Goal: Task Accomplishment & Management: Use online tool/utility

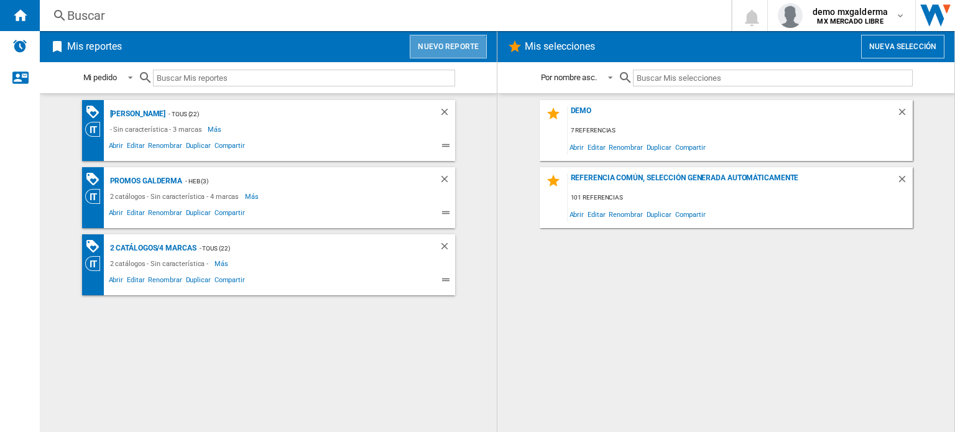
click at [436, 50] on button "Nuevo reporte" at bounding box center [448, 47] width 77 height 24
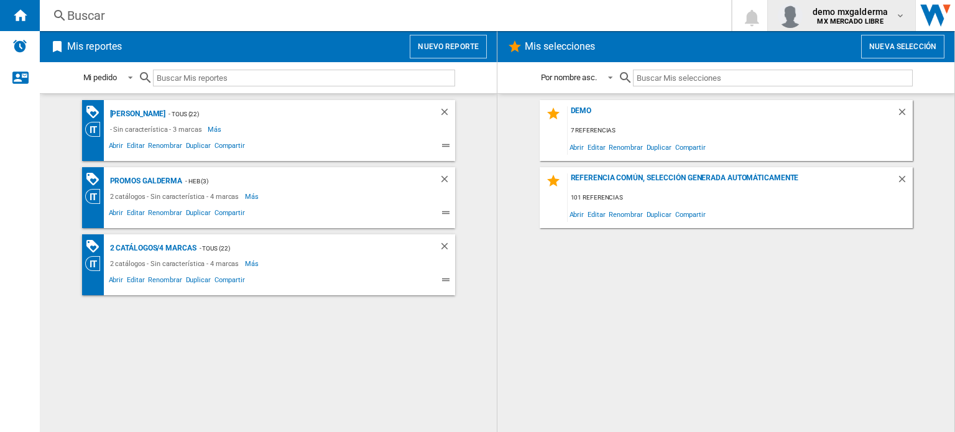
click at [883, 12] on span "demo mxgalderma" at bounding box center [850, 12] width 75 height 12
click at [462, 43] on button "Nuevo reporte" at bounding box center [448, 47] width 77 height 24
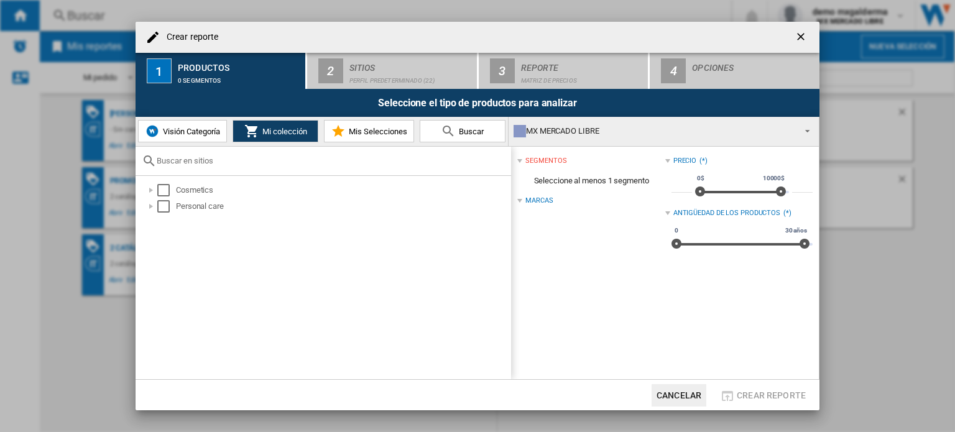
click at [556, 132] on div "MX MERCADO LIBRE" at bounding box center [654, 130] width 280 height 17
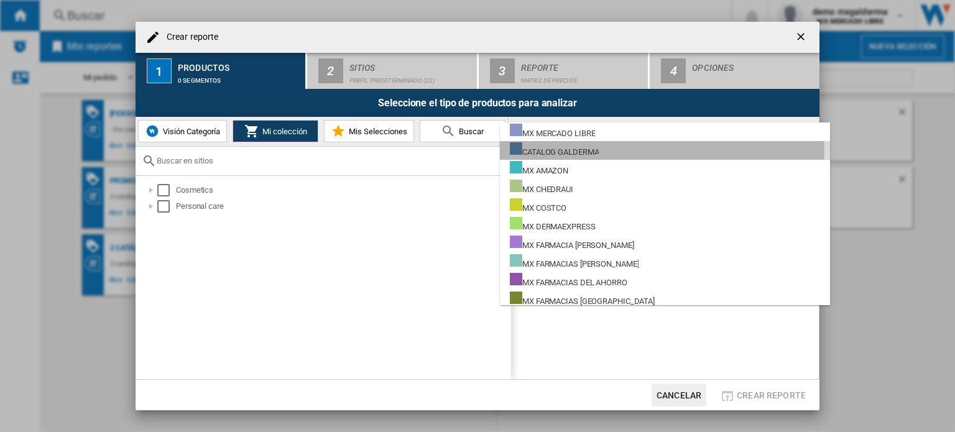
click at [558, 151] on div "CATALOG GALDERMA" at bounding box center [554, 150] width 89 height 16
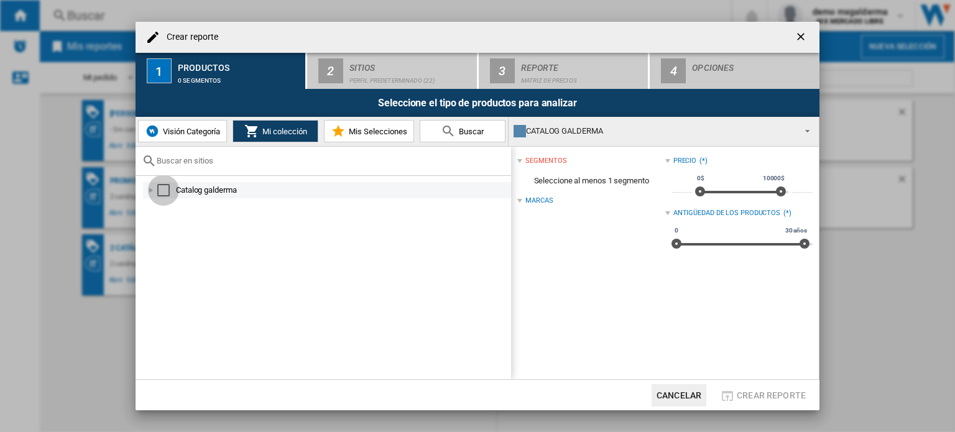
click at [164, 190] on div "Select" at bounding box center [163, 190] width 12 height 12
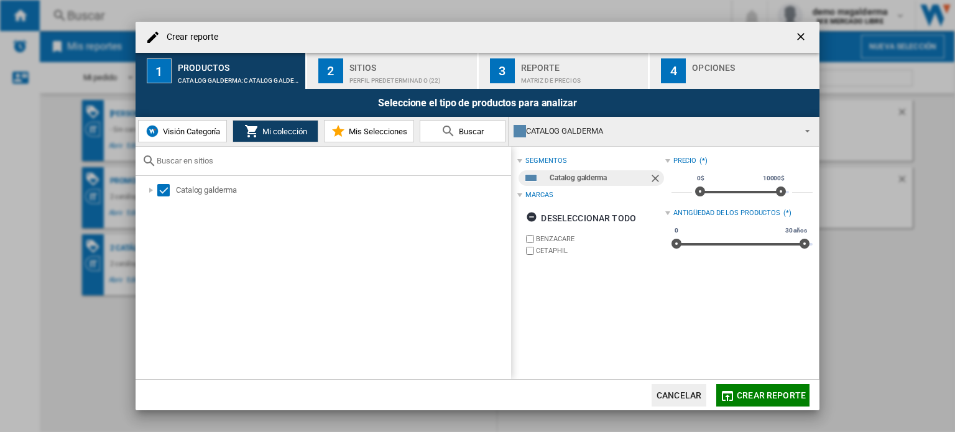
click at [413, 68] on div "Sitios" at bounding box center [410, 64] width 122 height 13
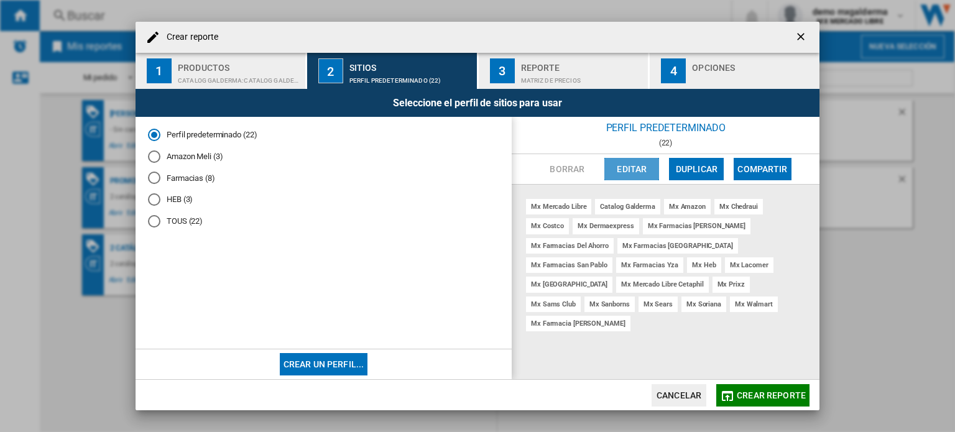
click at [637, 167] on button "Editar" at bounding box center [631, 169] width 55 height 22
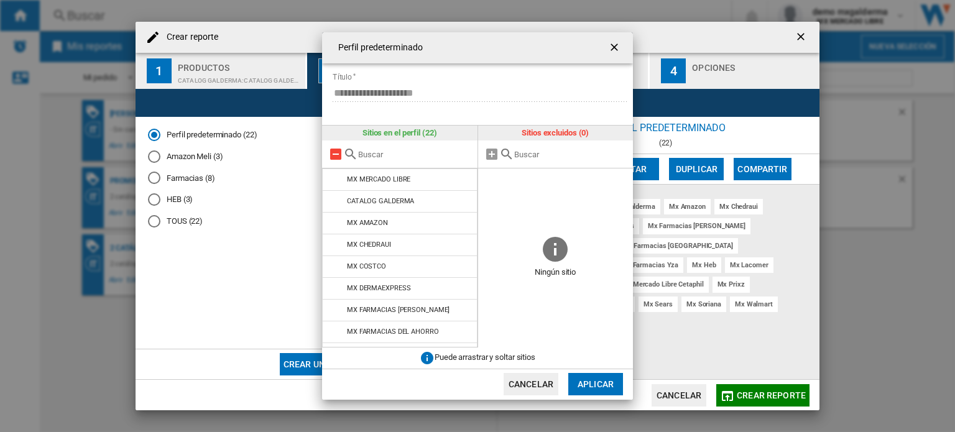
click at [328, 156] on md-icon at bounding box center [335, 154] width 15 height 15
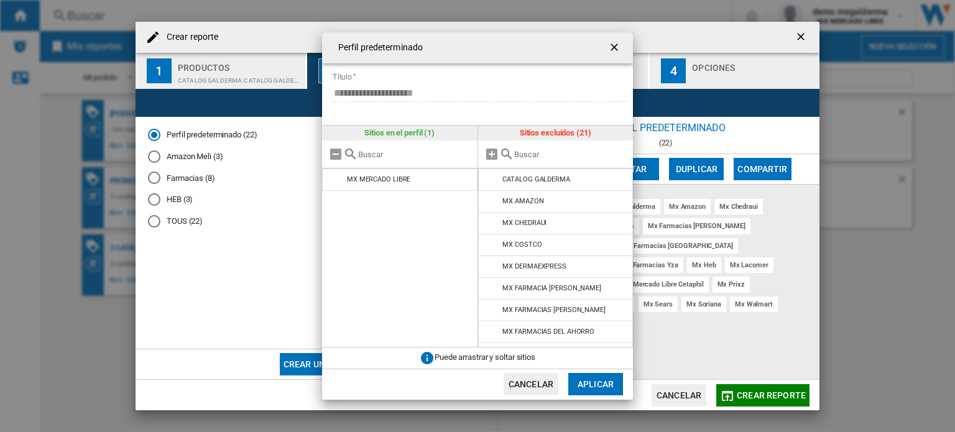
click at [536, 154] on input "text" at bounding box center [570, 154] width 113 height 9
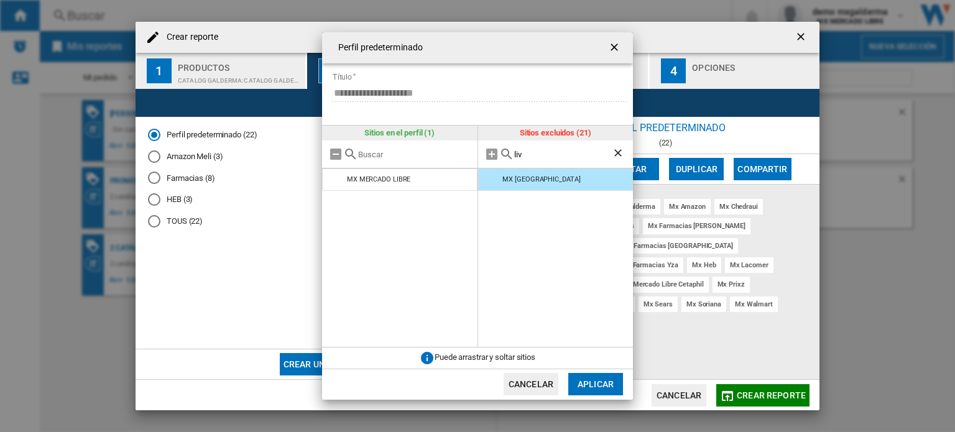
click at [532, 154] on input "liv" at bounding box center [563, 154] width 98 height 9
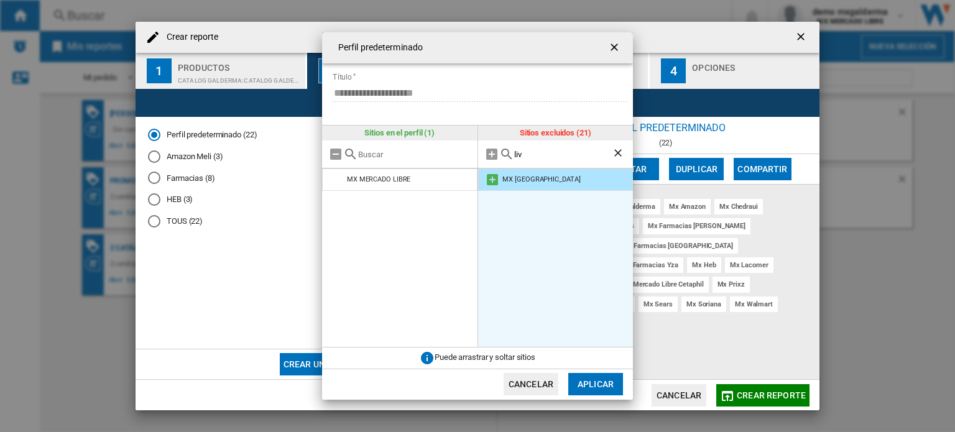
click at [494, 174] on md-icon at bounding box center [492, 179] width 15 height 15
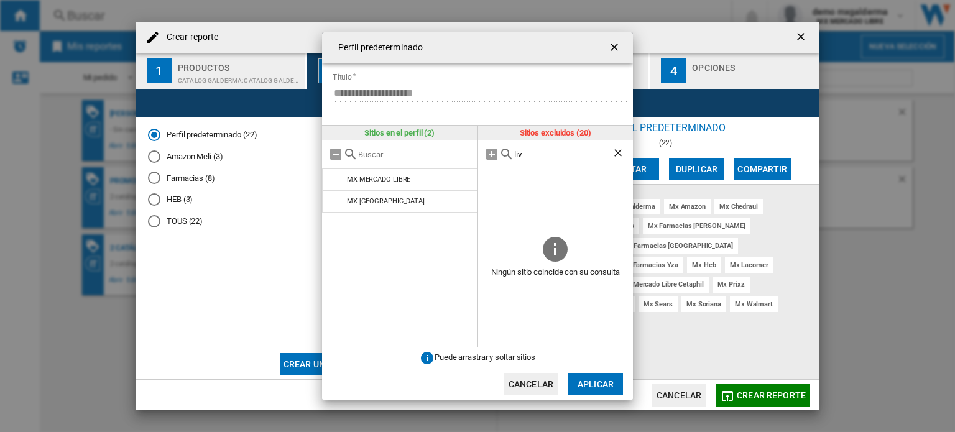
click at [522, 156] on input "liv" at bounding box center [563, 154] width 98 height 9
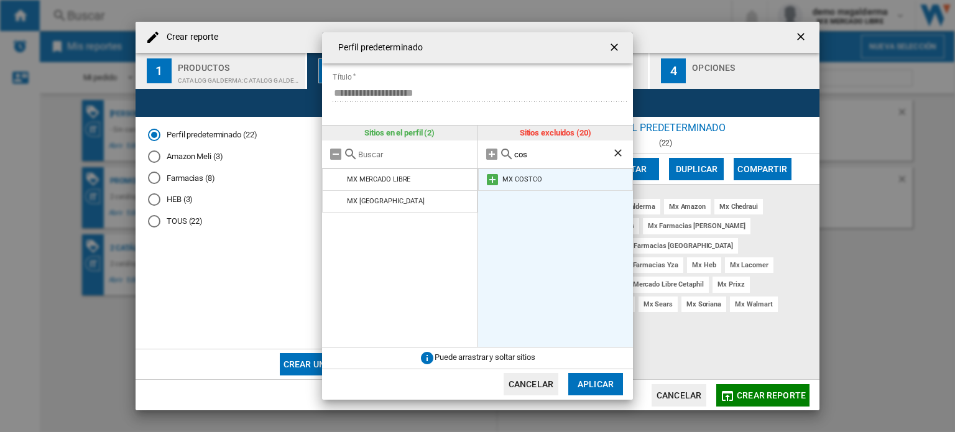
click at [486, 179] on md-icon at bounding box center [492, 179] width 15 height 15
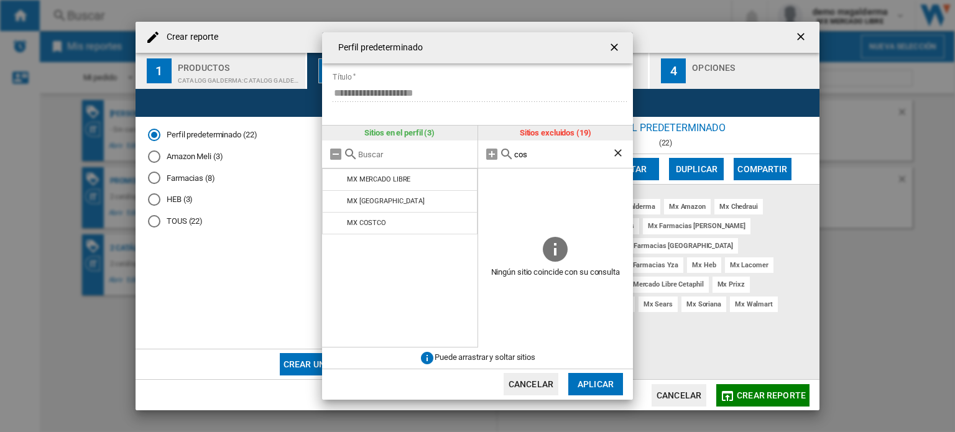
click at [514, 159] on input "cos" at bounding box center [563, 154] width 98 height 9
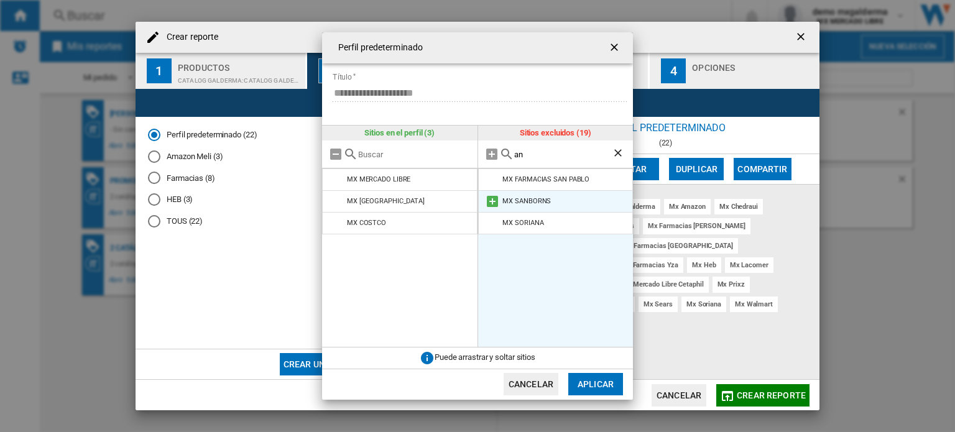
click at [492, 196] on md-icon at bounding box center [492, 201] width 15 height 15
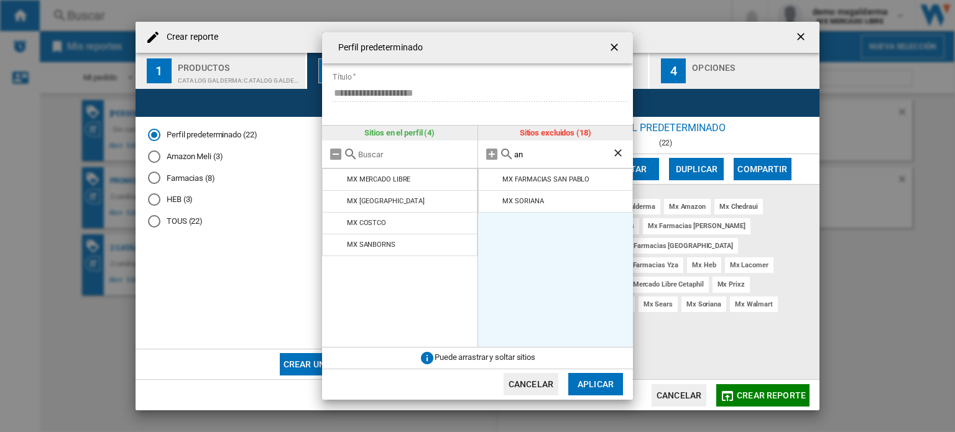
click at [530, 156] on input "an" at bounding box center [563, 154] width 98 height 9
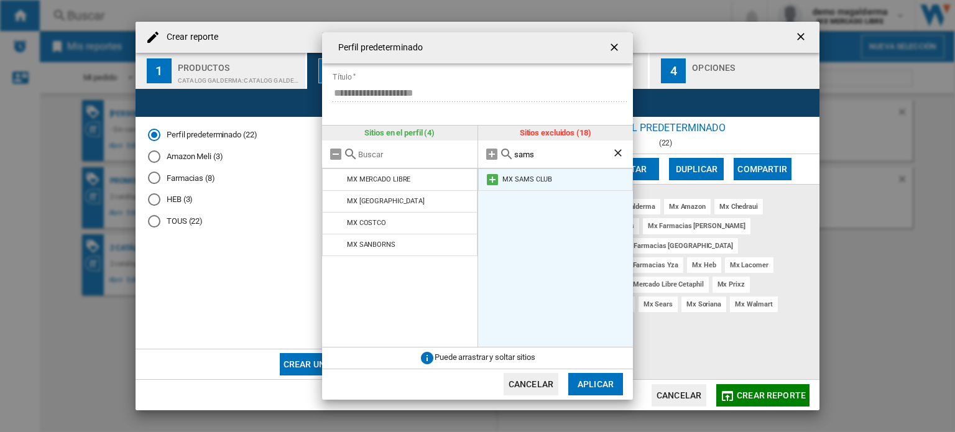
click at [496, 182] on md-icon at bounding box center [492, 179] width 15 height 15
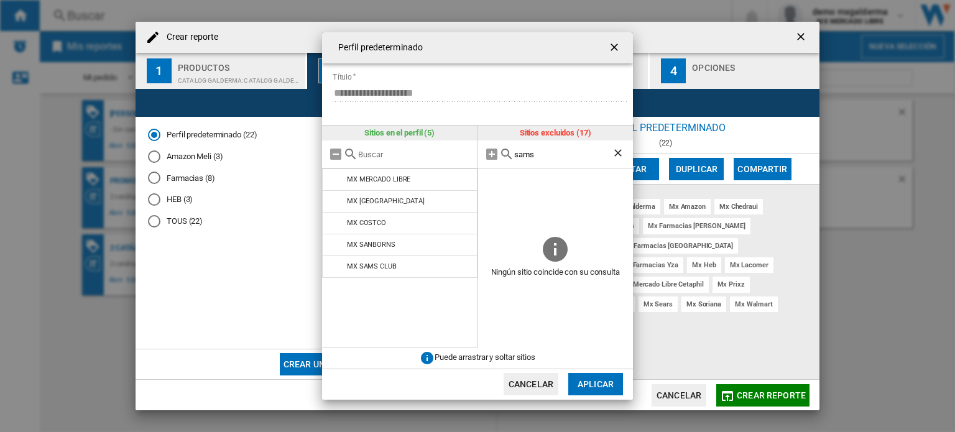
click at [524, 154] on input "sams" at bounding box center [563, 154] width 98 height 9
click at [535, 154] on input "sams" at bounding box center [563, 154] width 98 height 9
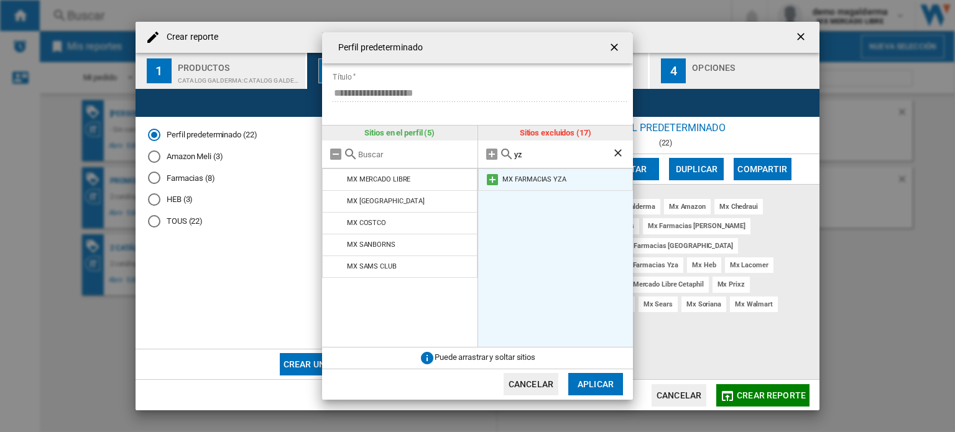
click at [486, 180] on md-icon at bounding box center [492, 179] width 15 height 15
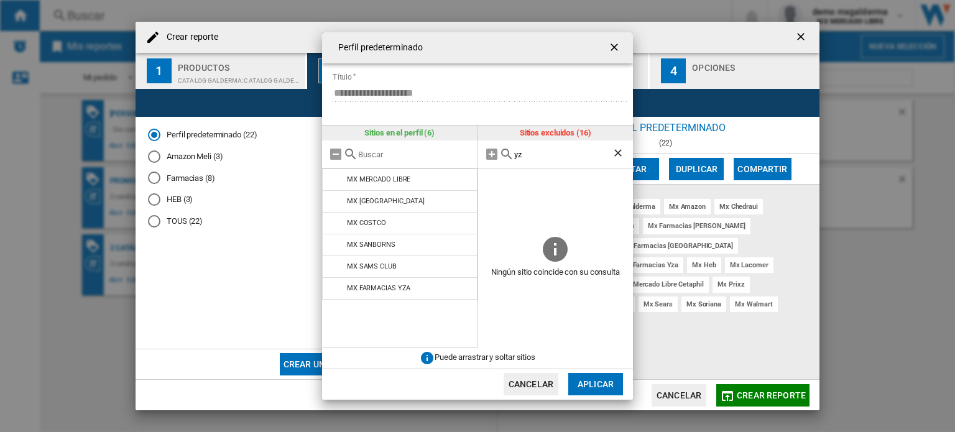
click at [529, 156] on input "yz" at bounding box center [563, 154] width 98 height 9
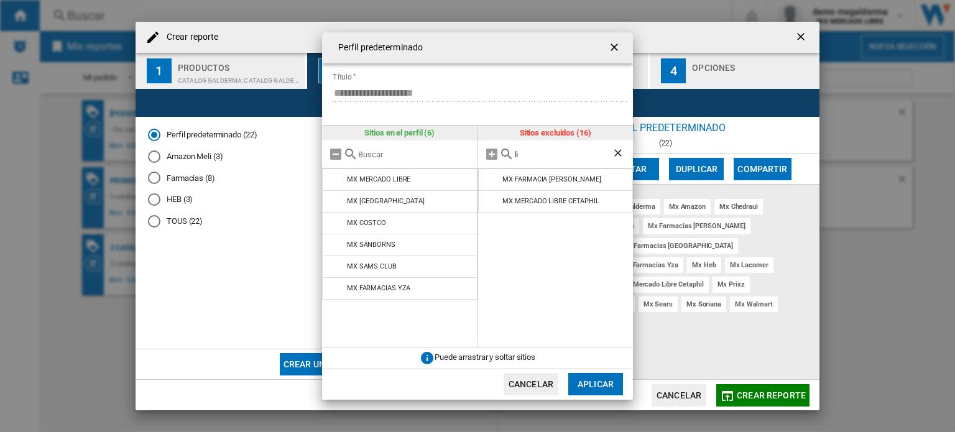
type input "l"
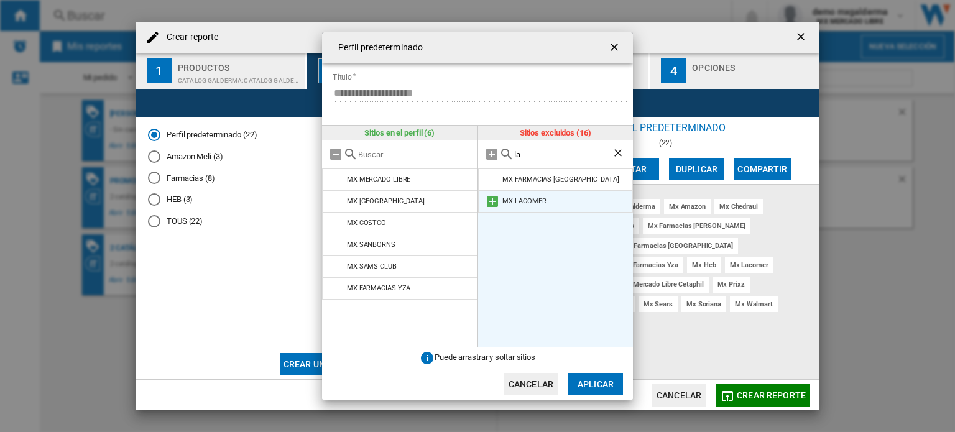
type input "la"
click at [496, 200] on md-icon at bounding box center [492, 201] width 15 height 15
click at [604, 384] on button "Aplicar" at bounding box center [595, 384] width 55 height 22
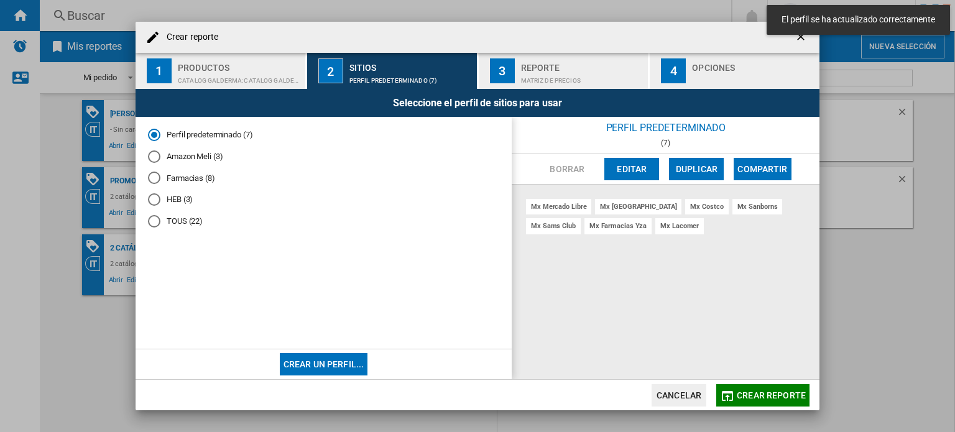
click at [764, 398] on span "Crear reporte" at bounding box center [771, 395] width 69 height 10
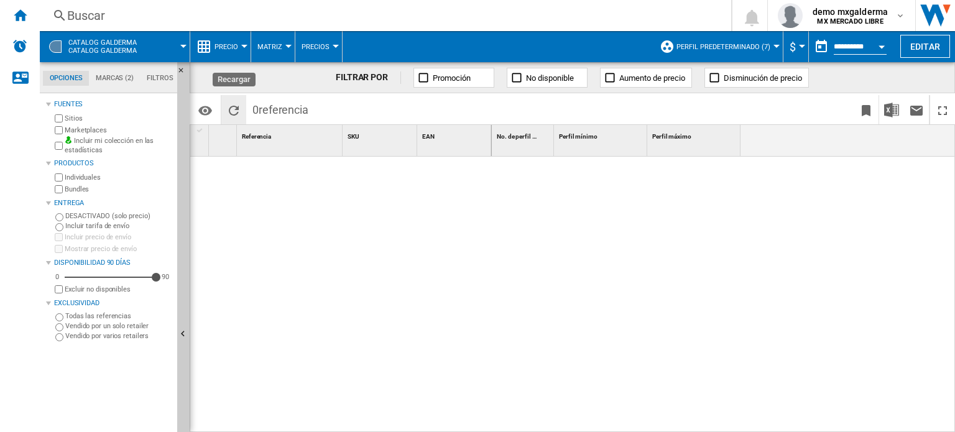
click at [229, 112] on ng-md-icon "Recargar" at bounding box center [233, 110] width 15 height 15
click at [27, 19] on div "Inicio" at bounding box center [20, 15] width 40 height 31
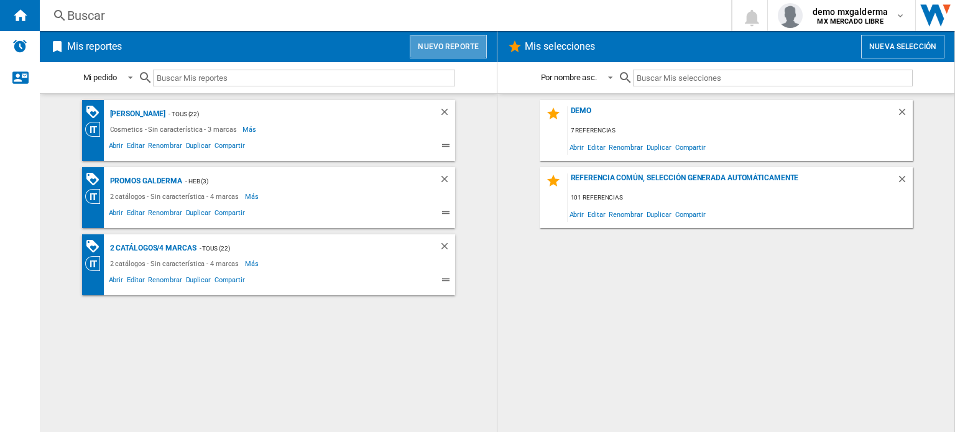
click at [468, 45] on button "Nuevo reporte" at bounding box center [448, 47] width 77 height 24
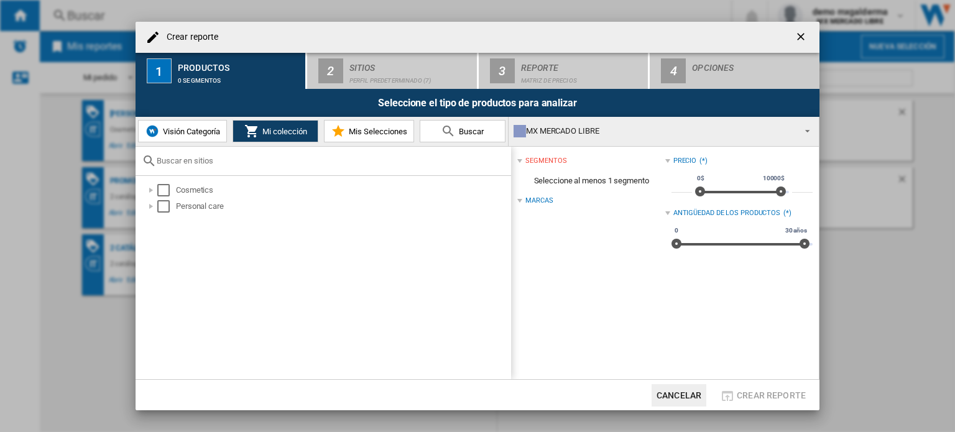
click at [194, 138] on button "Visión Categoría" at bounding box center [182, 131] width 89 height 22
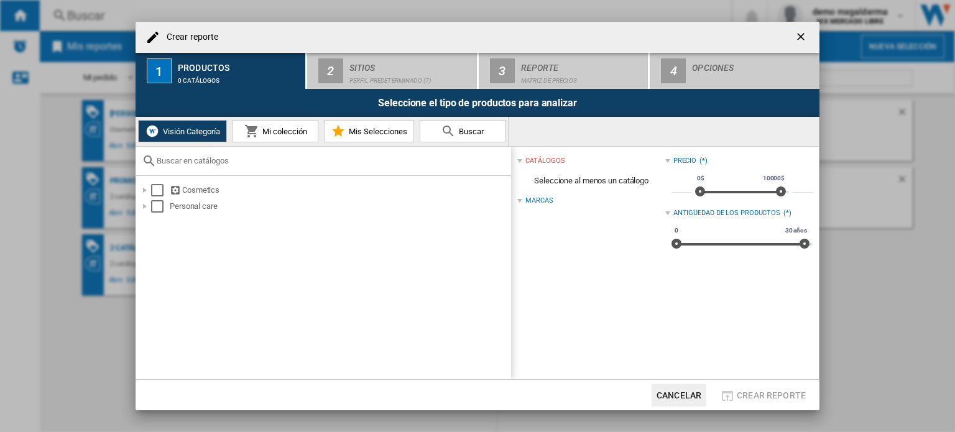
click at [276, 131] on span "Mi colección" at bounding box center [283, 131] width 48 height 9
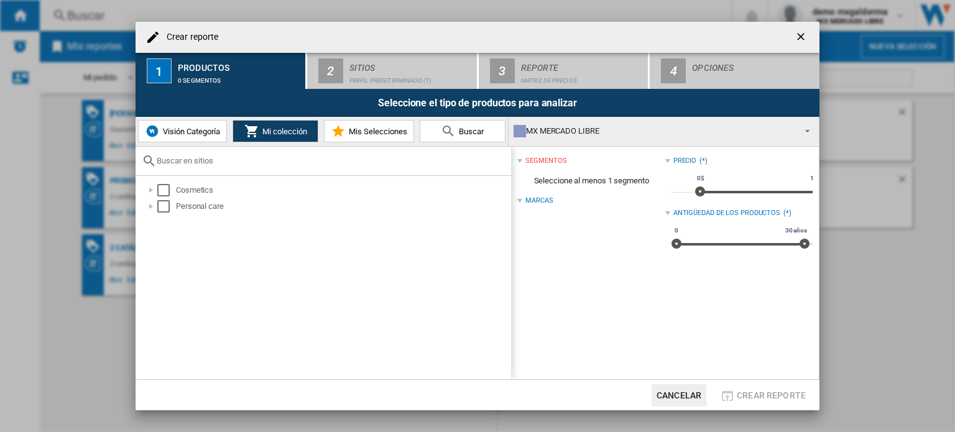
click at [570, 130] on div "MX MERCADO LIBRE" at bounding box center [654, 130] width 280 height 17
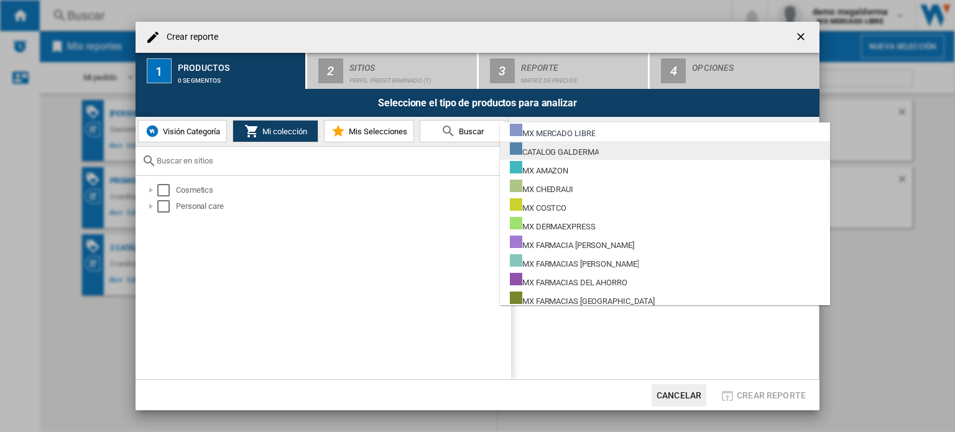
click at [588, 155] on div "CATALOG GALDERMA" at bounding box center [554, 150] width 89 height 16
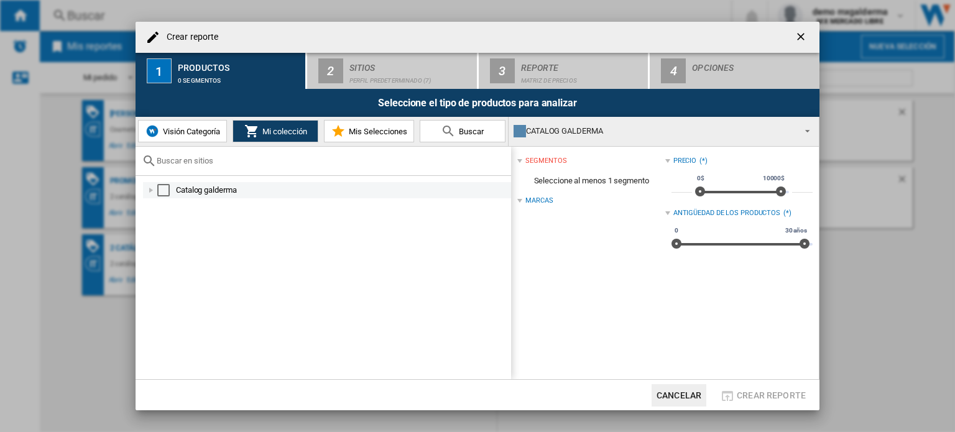
click at [160, 194] on div "Select" at bounding box center [163, 190] width 12 height 12
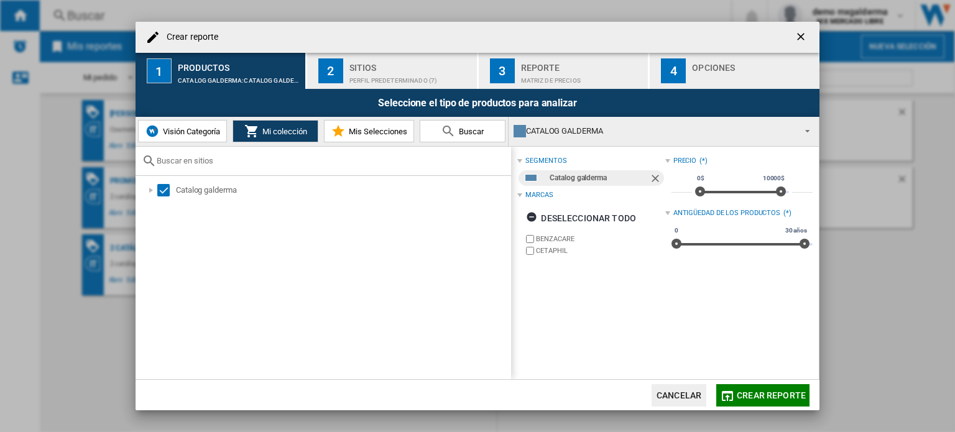
click at [734, 397] on md-icon "button" at bounding box center [727, 396] width 15 height 15
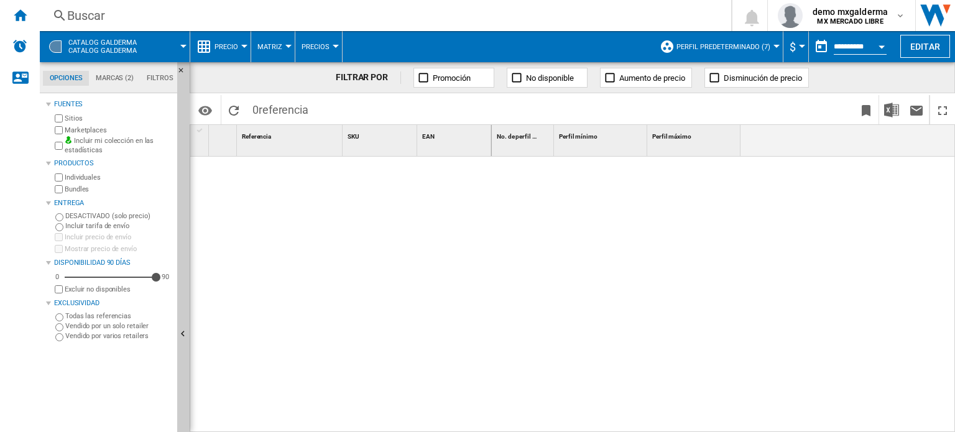
click at [732, 40] on button "Perfil predeterminado (7)" at bounding box center [727, 46] width 100 height 31
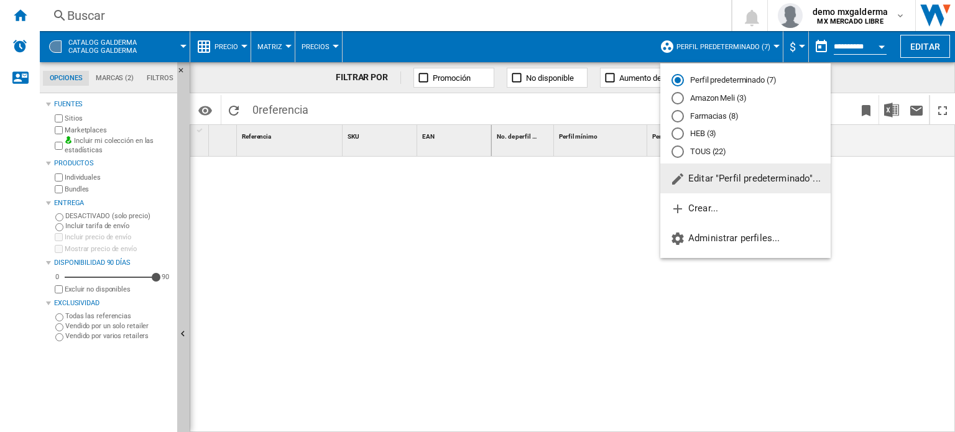
click at [704, 151] on md-radio-button "TOUS (22)" at bounding box center [746, 152] width 148 height 12
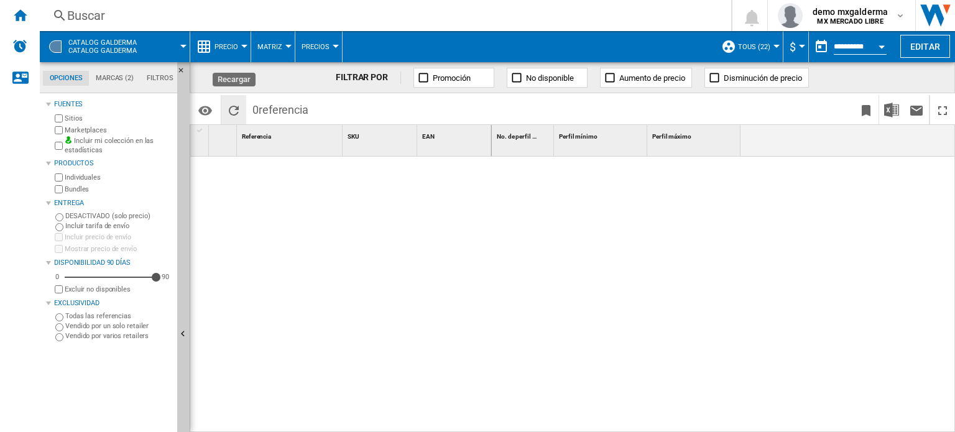
click at [231, 111] on ng-md-icon "Recargar" at bounding box center [233, 110] width 15 height 15
click at [22, 13] on ng-md-icon "Inicio" at bounding box center [19, 14] width 15 height 15
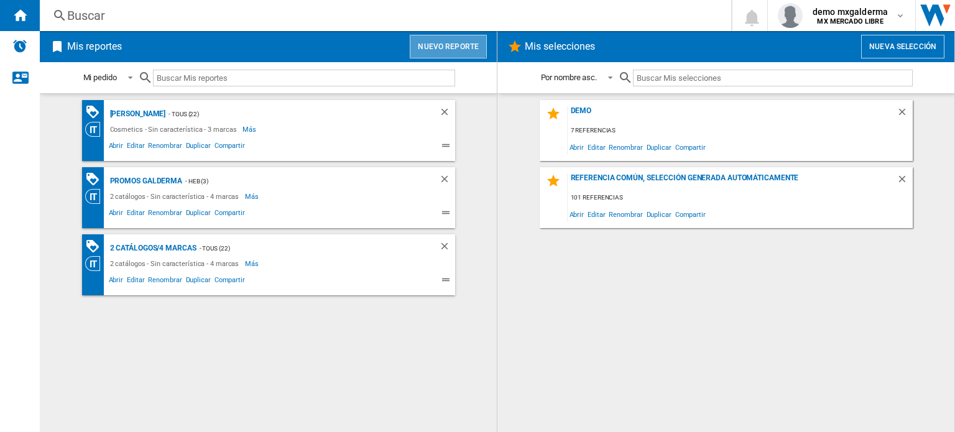
click at [442, 40] on button "Nuevo reporte" at bounding box center [448, 47] width 77 height 24
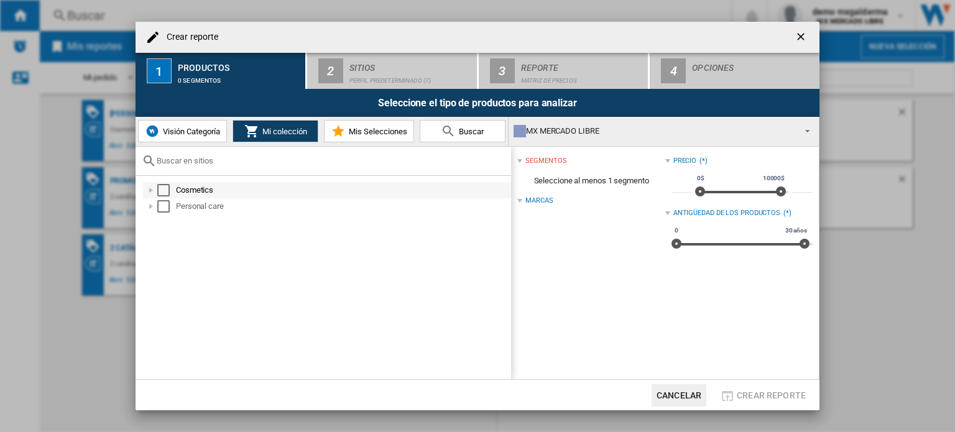
click at [169, 191] on div "Select" at bounding box center [163, 190] width 12 height 12
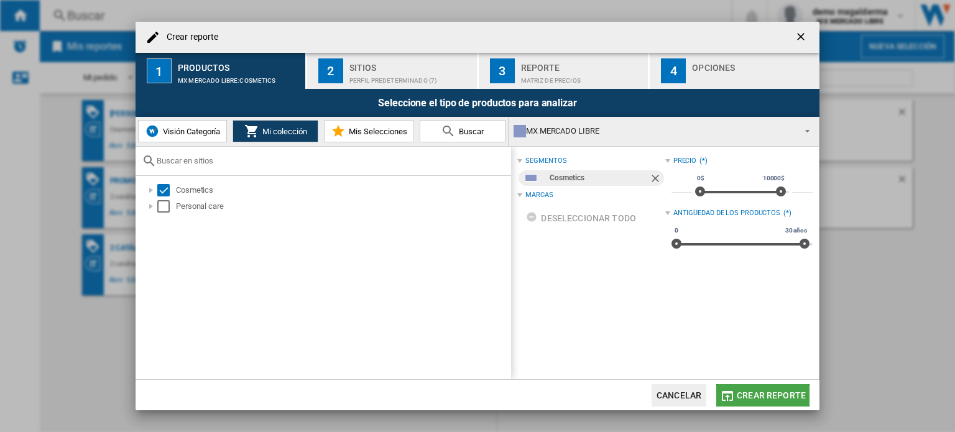
click at [754, 400] on span "Crear reporte" at bounding box center [771, 395] width 69 height 10
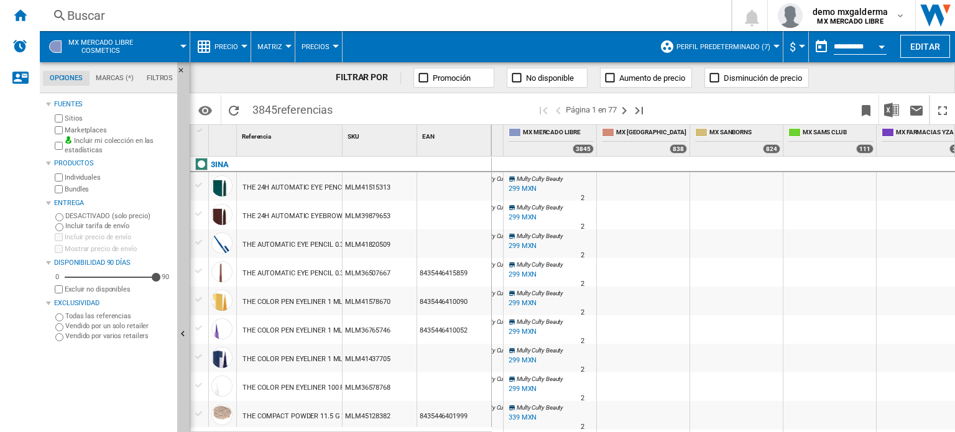
scroll to position [0, 351]
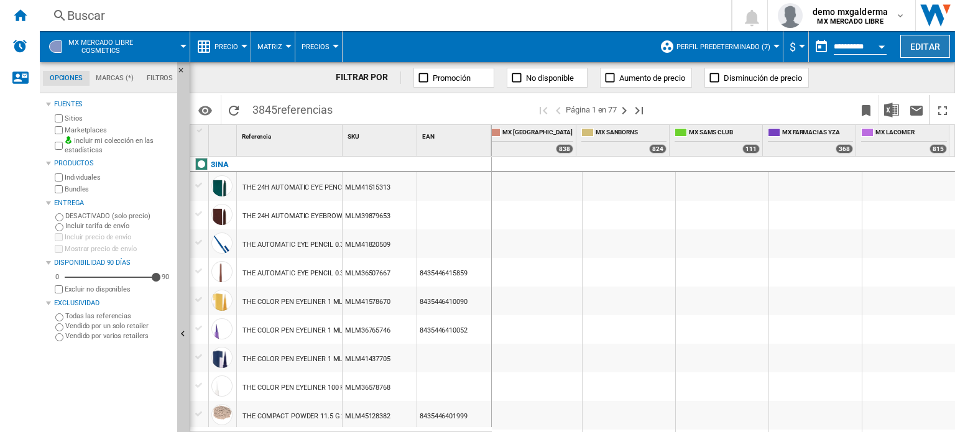
click at [912, 44] on button "Editar" at bounding box center [925, 46] width 50 height 23
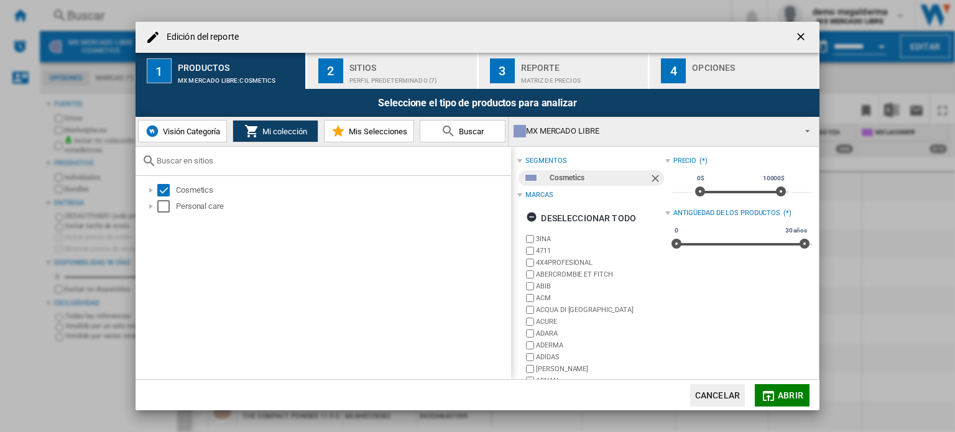
click at [557, 79] on div "Matriz de precios" at bounding box center [582, 77] width 122 height 13
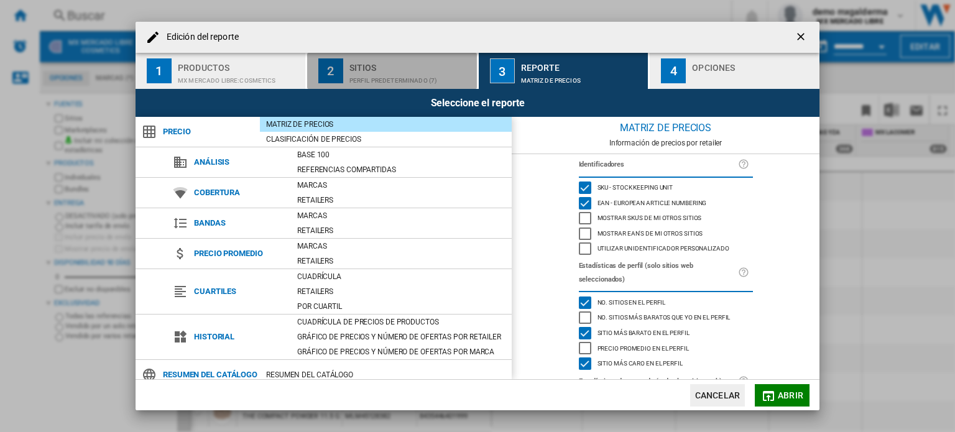
click at [379, 76] on div "Perfil predeterminado (7)" at bounding box center [410, 77] width 122 height 13
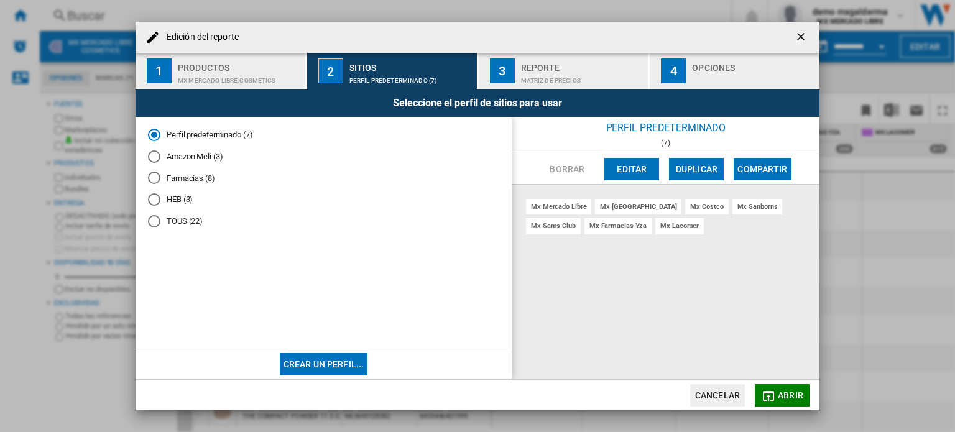
click at [644, 169] on button "Editar" at bounding box center [631, 169] width 55 height 22
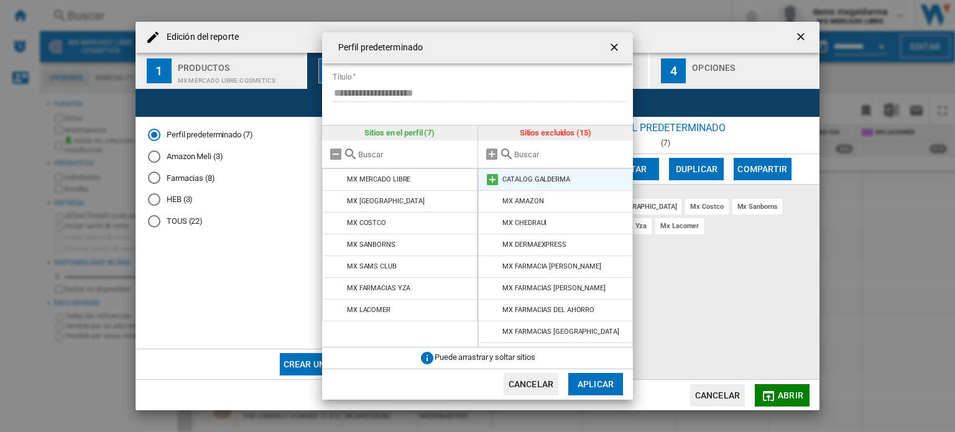
click at [492, 177] on md-icon "Perfil predeterminado ..." at bounding box center [492, 179] width 15 height 15
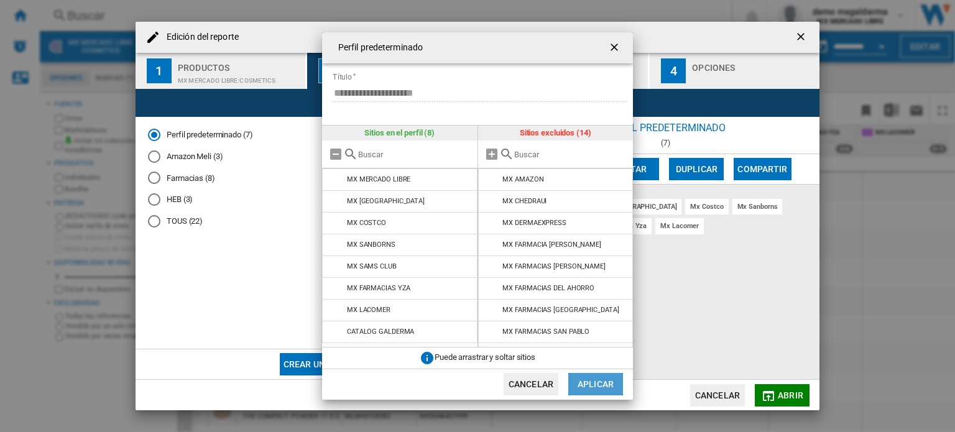
click at [589, 388] on button "Aplicar" at bounding box center [595, 384] width 55 height 22
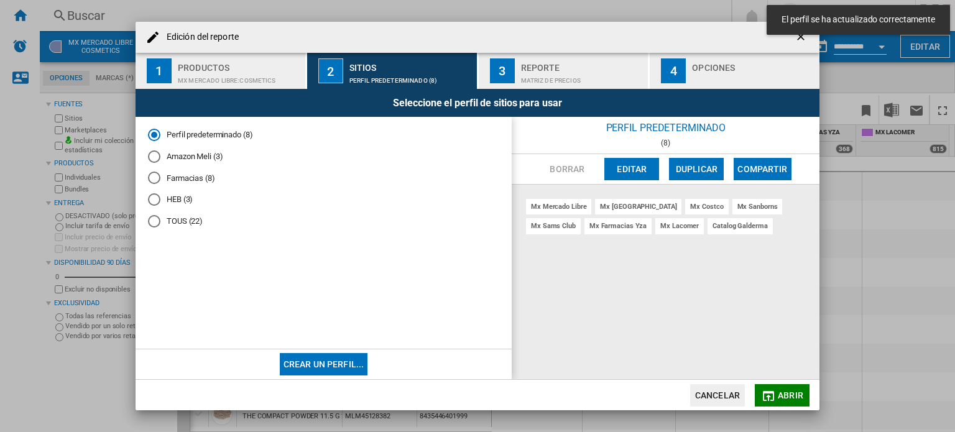
click at [636, 167] on button "Editar" at bounding box center [631, 169] width 55 height 22
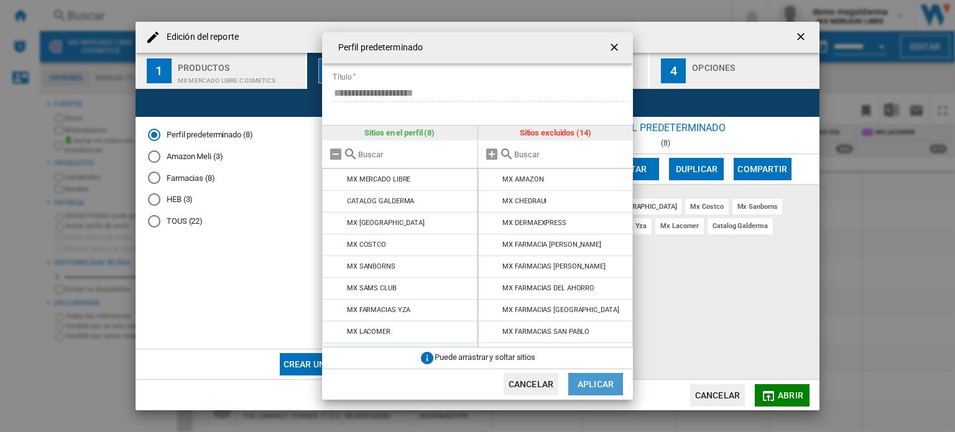
click at [598, 389] on button "Aplicar" at bounding box center [595, 384] width 55 height 22
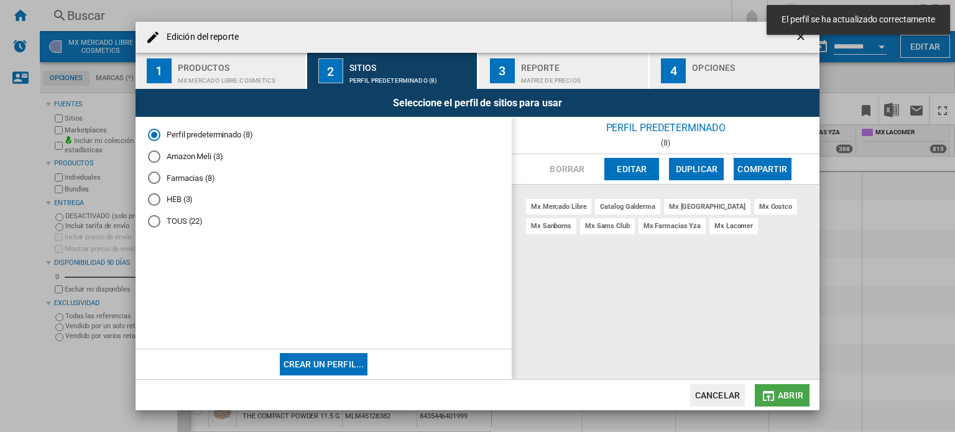
click at [777, 393] on button "Abrir" at bounding box center [782, 395] width 55 height 22
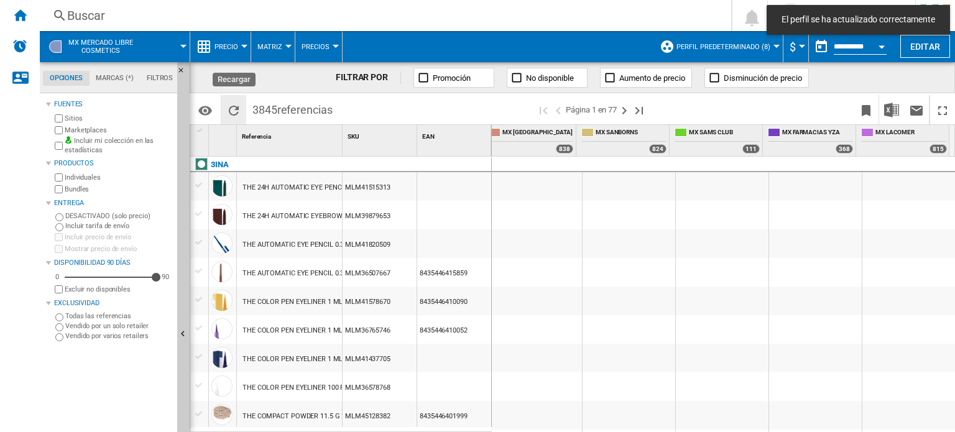
click at [224, 108] on button "Recargar" at bounding box center [233, 109] width 25 height 29
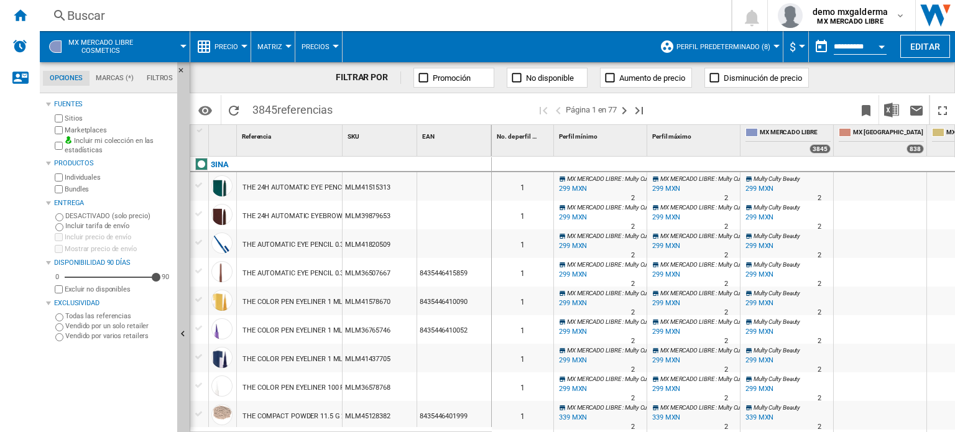
click at [217, 39] on button "Precio" at bounding box center [230, 46] width 30 height 31
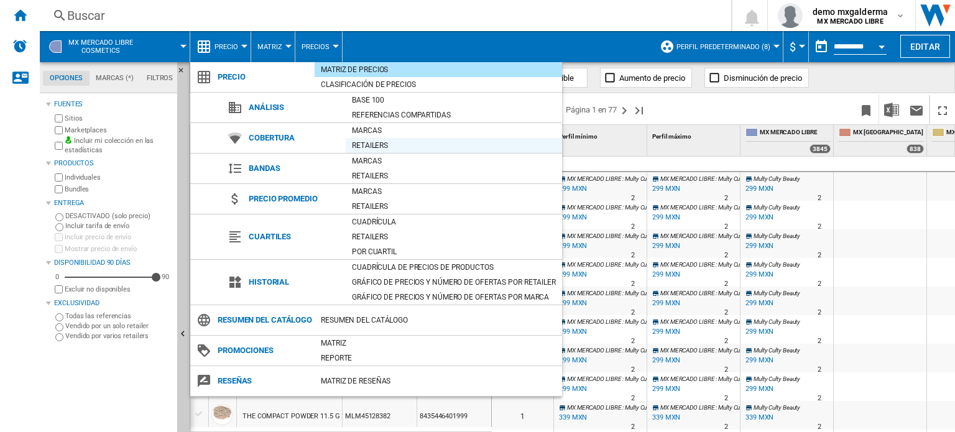
click at [369, 149] on div "Retailers" at bounding box center [454, 145] width 216 height 12
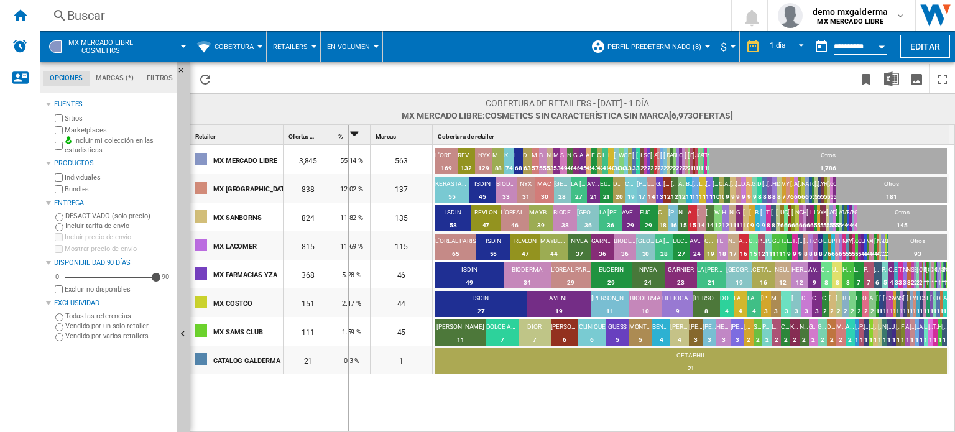
drag, startPoint x: 284, startPoint y: 137, endPoint x: 348, endPoint y: 137, distance: 64.0
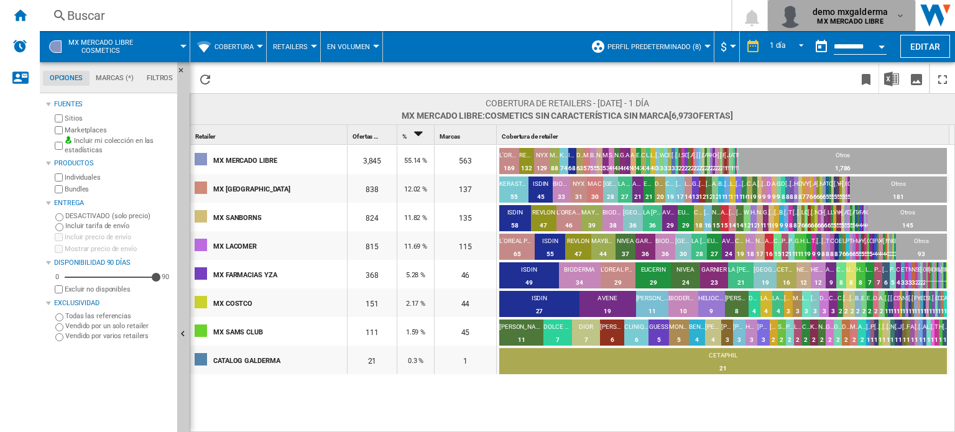
click at [890, 17] on div "demo mxgalderma MX MERCADO LIBRE" at bounding box center [852, 16] width 88 height 20
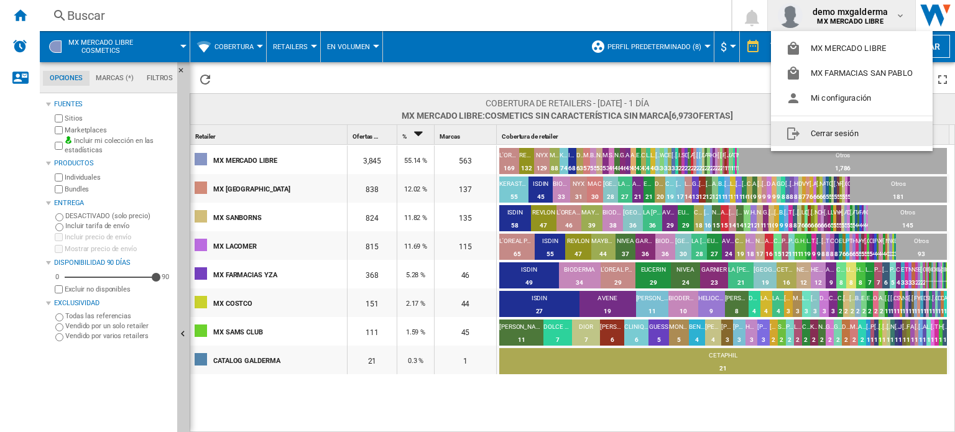
click at [849, 147] on md-menu-content "MX MERCADO LIBRE MX FARMACIAS [GEOGRAPHIC_DATA][PERSON_NAME] Mi configuración C…" at bounding box center [852, 91] width 162 height 120
click at [846, 141] on button "Cerrar sesión" at bounding box center [852, 133] width 162 height 25
